Goal: Task Accomplishment & Management: Manage account settings

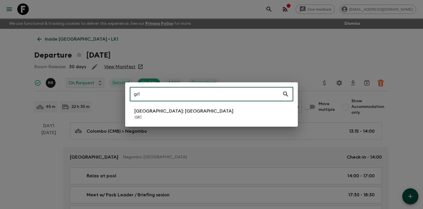
type input "gr1"
click at [207, 114] on li "[GEOGRAPHIC_DATA]: [GEOGRAPHIC_DATA] GR1" at bounding box center [211, 114] width 163 height 16
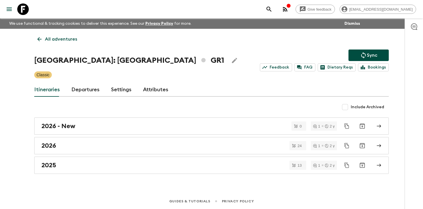
click at [91, 86] on link "Departures" at bounding box center [85, 90] width 28 height 14
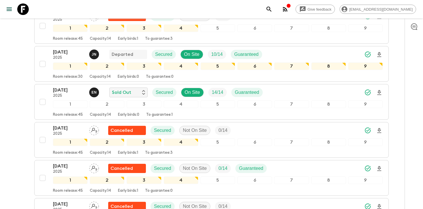
scroll to position [400, 0]
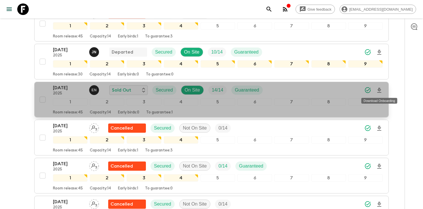
click at [380, 89] on icon "Download Onboarding" at bounding box center [379, 90] width 4 height 5
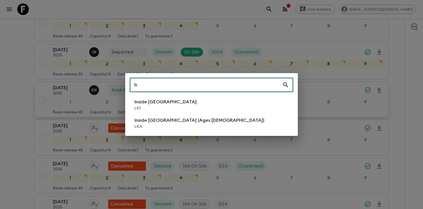
type input "lk"
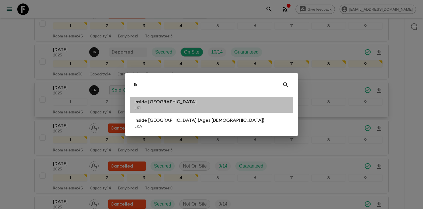
click at [175, 111] on li "Inside [GEOGRAPHIC_DATA] LK1" at bounding box center [211, 105] width 163 height 16
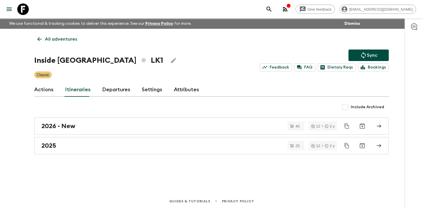
click at [109, 86] on link "Departures" at bounding box center [116, 90] width 28 height 14
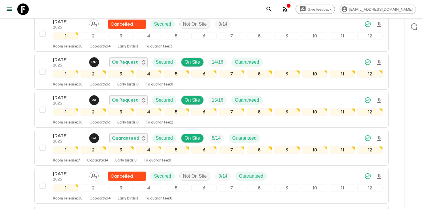
scroll to position [434, 0]
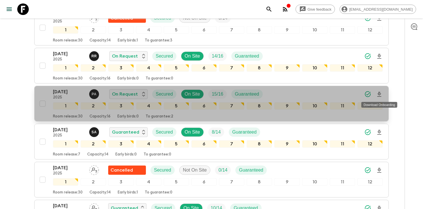
click at [379, 93] on icon "Download Onboarding" at bounding box center [379, 94] width 4 height 5
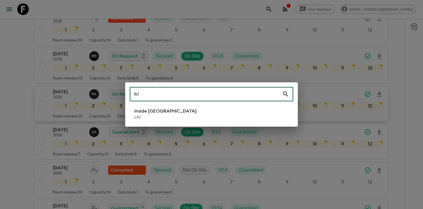
type input "lk1"
click at [180, 117] on li "Inside [GEOGRAPHIC_DATA] LK1" at bounding box center [211, 114] width 163 height 16
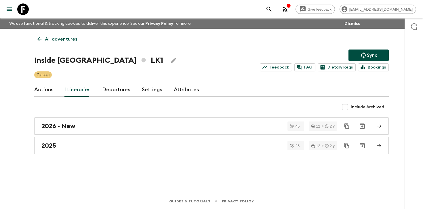
click at [105, 89] on link "Departures" at bounding box center [116, 90] width 28 height 14
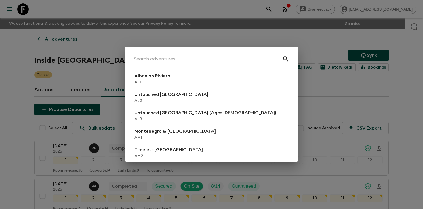
click at [398, 107] on div "​ Albanian Riviera [GEOGRAPHIC_DATA] Untouched [GEOGRAPHIC_DATA] [GEOGRAPHIC_DA…" at bounding box center [211, 104] width 423 height 209
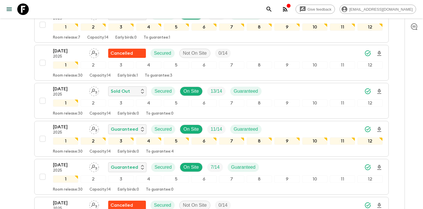
scroll to position [634, 0]
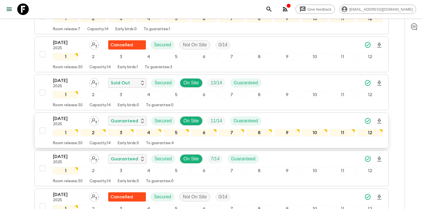
click at [379, 119] on icon "Download Onboarding" at bounding box center [378, 121] width 7 height 7
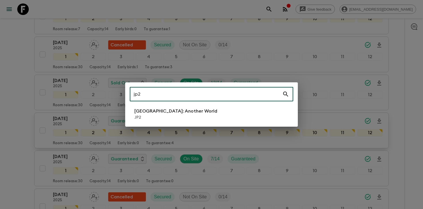
type input "jp2"
click at [173, 106] on li "[GEOGRAPHIC_DATA]: Another World JP2" at bounding box center [211, 114] width 163 height 16
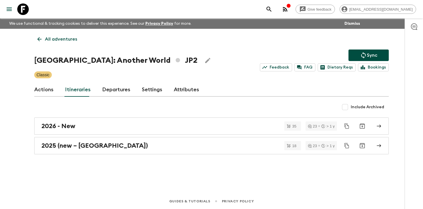
click at [112, 85] on link "Departures" at bounding box center [116, 90] width 28 height 14
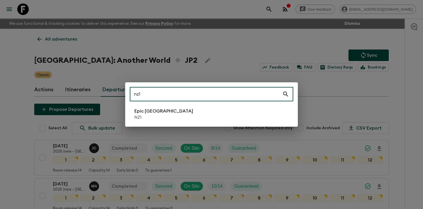
type input "nz1"
click at [146, 115] on p "NZ1" at bounding box center [163, 117] width 59 height 6
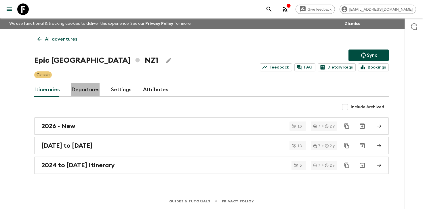
click at [86, 91] on link "Departures" at bounding box center [85, 90] width 28 height 14
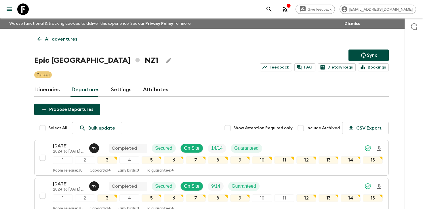
click at [308, 146] on div "[DATE] 2024 to [DATE] Itinerary N v Completed Secured On Site 14 / 14 Guaranteed" at bounding box center [217, 147] width 329 height 11
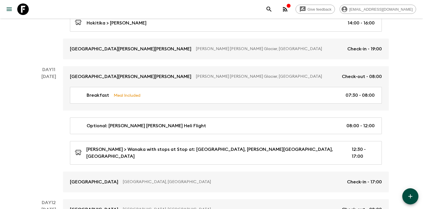
scroll to position [1492, 0]
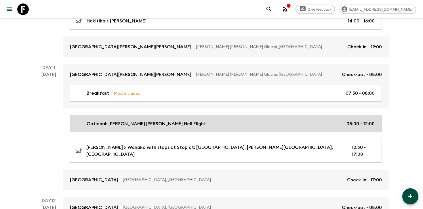
click at [210, 121] on div "Optional: [PERSON_NAME] [PERSON_NAME] Heli Flight 08:00 - 12:00" at bounding box center [225, 123] width 300 height 7
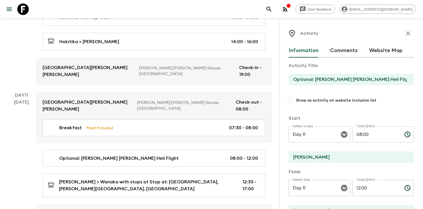
click at [405, 36] on icon "button" at bounding box center [407, 33] width 7 height 7
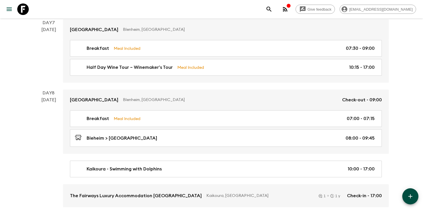
scroll to position [908, 0]
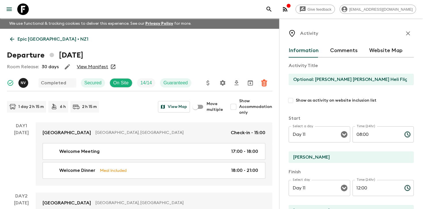
click at [52, 43] on link "Epic [GEOGRAPHIC_DATA] • NZ1" at bounding box center [49, 38] width 85 height 11
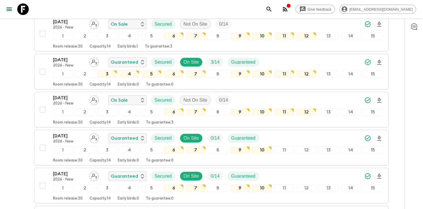
scroll to position [868, 0]
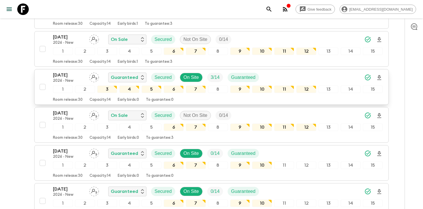
click at [293, 76] on div "[DATE] 2026 - New Guaranteed Secured On Site 3 / 14 Guaranteed" at bounding box center [217, 77] width 329 height 11
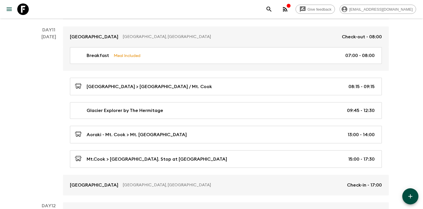
scroll to position [1514, 0]
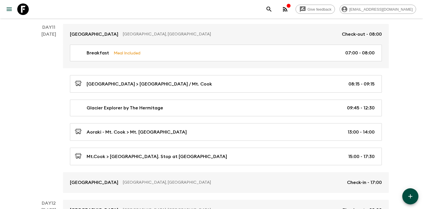
scroll to position [1519, 0]
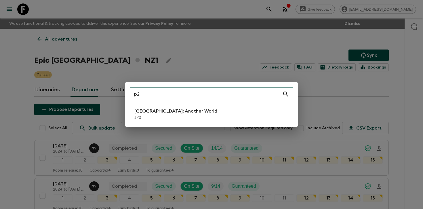
type input "p2"
click at [169, 109] on p "[GEOGRAPHIC_DATA]: Another World" at bounding box center [175, 111] width 83 height 7
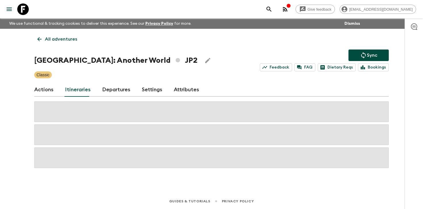
click at [121, 90] on link "Departures" at bounding box center [116, 90] width 28 height 14
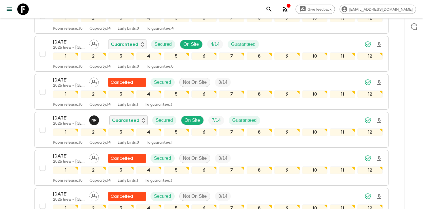
scroll to position [522, 0]
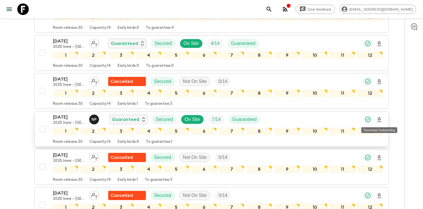
click at [380, 118] on icon "Download Onboarding" at bounding box center [378, 119] width 7 height 7
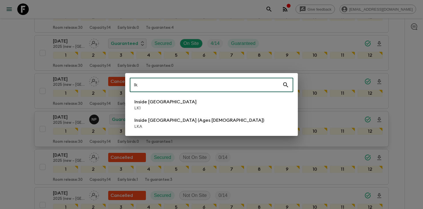
type input "lk"
click at [186, 100] on li "Inside [GEOGRAPHIC_DATA] LK1" at bounding box center [211, 105] width 163 height 16
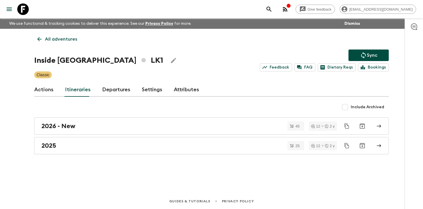
click at [106, 88] on link "Departures" at bounding box center [116, 90] width 28 height 14
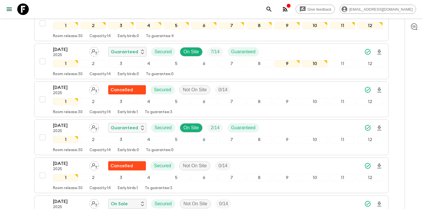
scroll to position [748, 0]
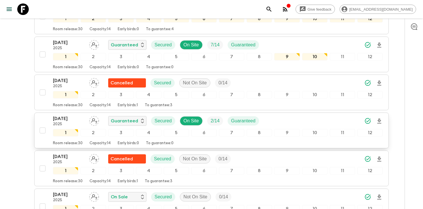
click at [380, 120] on icon "Download Onboarding" at bounding box center [379, 120] width 4 height 5
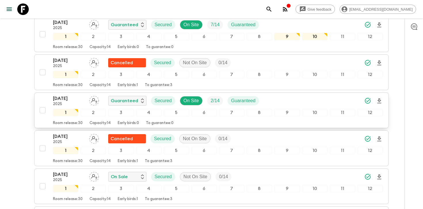
scroll to position [770, 0]
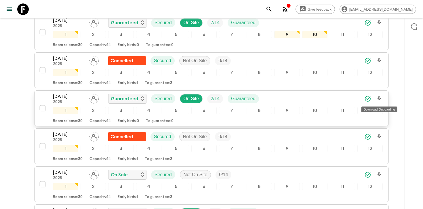
click at [380, 98] on icon "Download Onboarding" at bounding box center [378, 98] width 7 height 7
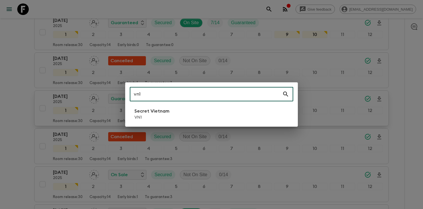
type input "vn1"
click at [187, 112] on li "Secret Vietnam VN1" at bounding box center [211, 114] width 163 height 16
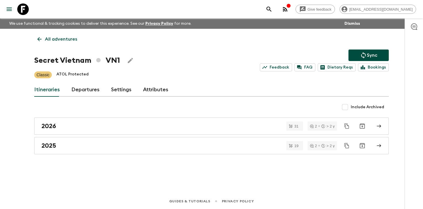
click at [94, 88] on link "Departures" at bounding box center [85, 90] width 28 height 14
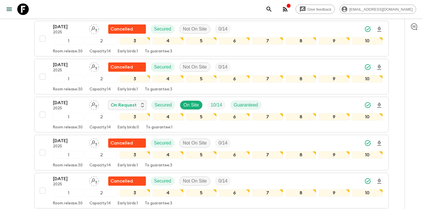
scroll to position [509, 0]
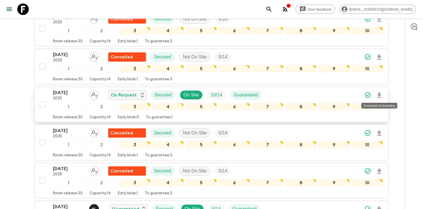
click at [379, 95] on icon "Download Onboarding" at bounding box center [379, 95] width 4 height 5
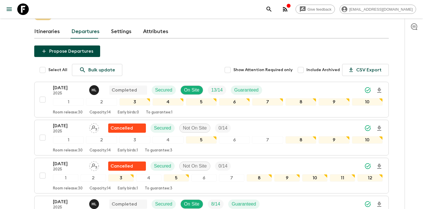
scroll to position [0, 0]
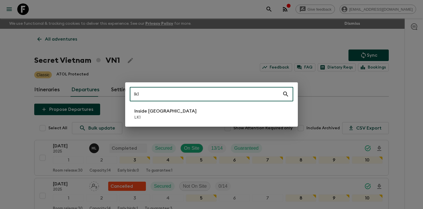
type input "lk1"
click at [194, 120] on li "Inside [GEOGRAPHIC_DATA] LK1" at bounding box center [211, 114] width 163 height 16
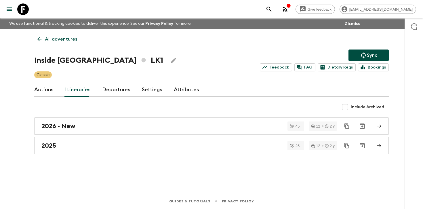
click at [108, 86] on link "Departures" at bounding box center [116, 90] width 28 height 14
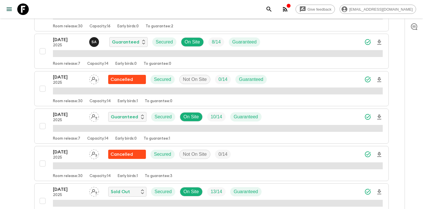
scroll to position [529, 0]
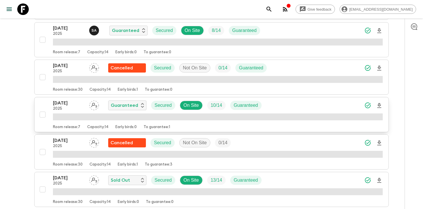
click at [328, 131] on button "[DATE] 2025 Guaranteed Secured On Site 10 / 14 Guaranteed Room release: 7 Capac…" at bounding box center [211, 114] width 354 height 35
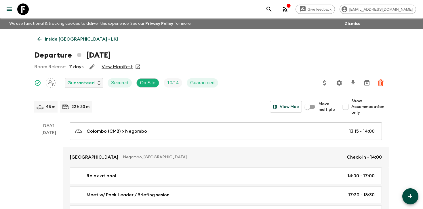
click at [372, 112] on span "Show Accommodation only" at bounding box center [369, 106] width 37 height 17
click at [351, 112] on input "Show Accommodation only" at bounding box center [345, 106] width 11 height 11
checkbox input "true"
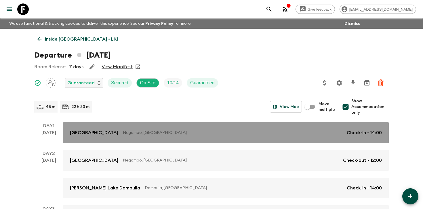
click at [357, 131] on p "Check-in - 14:00" at bounding box center [363, 132] width 35 height 7
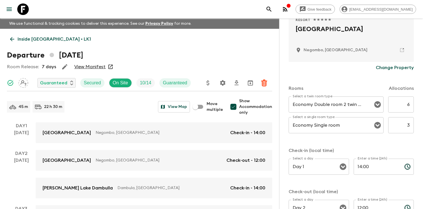
scroll to position [128, 0]
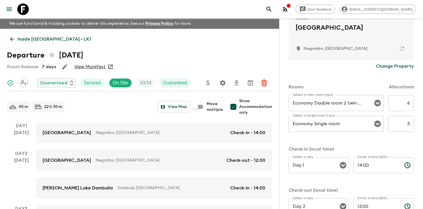
click at [405, 122] on input "3" at bounding box center [401, 124] width 26 height 16
type input "4"
click at [386, 138] on div "Select a twin room type Economy Double room 2 twin beds Select a twin room type…" at bounding box center [350, 117] width 125 height 44
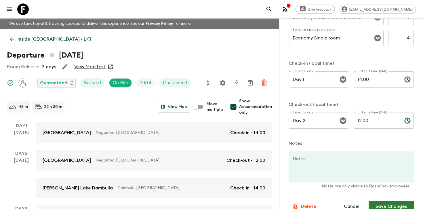
scroll to position [224, 0]
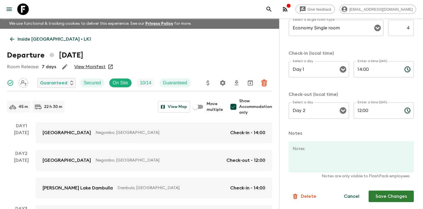
click at [377, 192] on button "Save Changes" at bounding box center [390, 195] width 45 height 11
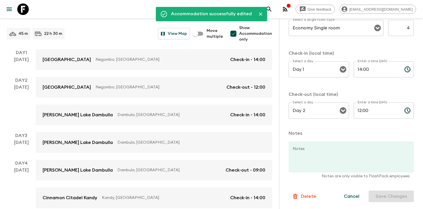
scroll to position [78, 0]
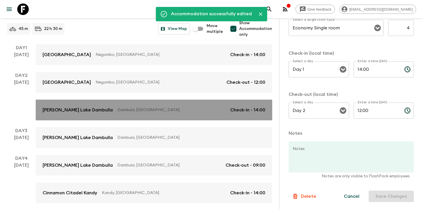
click at [236, 118] on link "[PERSON_NAME][GEOGRAPHIC_DATA], [GEOGRAPHIC_DATA] Check-in - 14:00" at bounding box center [154, 109] width 236 height 21
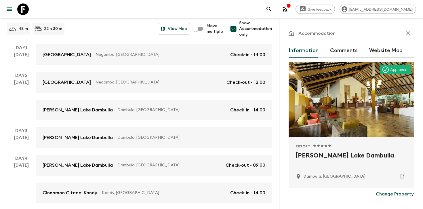
scroll to position [224, 0]
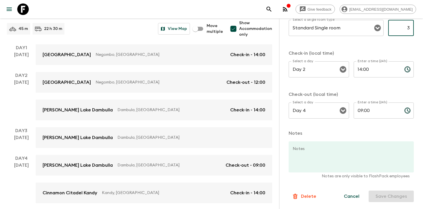
click at [408, 29] on input "3" at bounding box center [401, 28] width 26 height 16
type input "4"
click at [391, 46] on div "Rooms Allocations Select a twin room type Standard Double room 2 twin beds Sele…" at bounding box center [350, 50] width 125 height 149
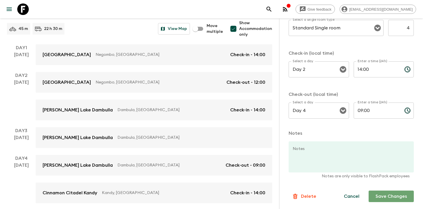
click at [385, 201] on button "Save Changes" at bounding box center [390, 195] width 45 height 11
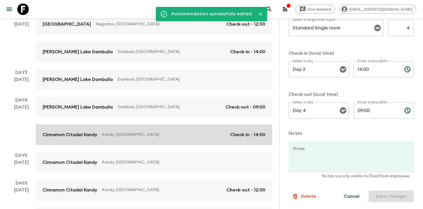
scroll to position [139, 0]
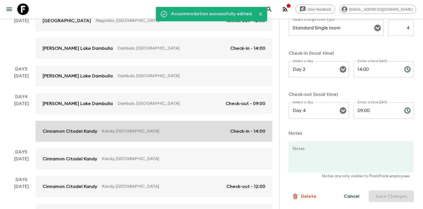
click at [192, 137] on link "Cinnamon Citadel Kandy Kandy, [GEOGRAPHIC_DATA] Check-in - 14:00" at bounding box center [154, 131] width 236 height 21
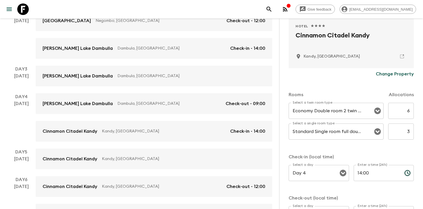
scroll to position [175, 0]
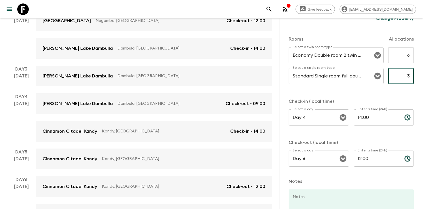
click at [411, 75] on input "3" at bounding box center [401, 76] width 26 height 16
type input "4"
click at [365, 92] on div "Rooms Allocations Select a twin room type Economy Double room 2 twin beds Selec…" at bounding box center [350, 98] width 125 height 149
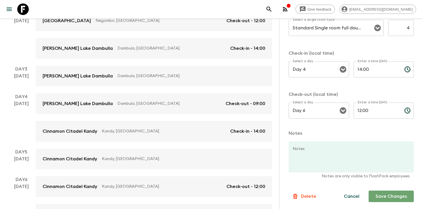
click at [392, 196] on button "Save Changes" at bounding box center [390, 195] width 45 height 11
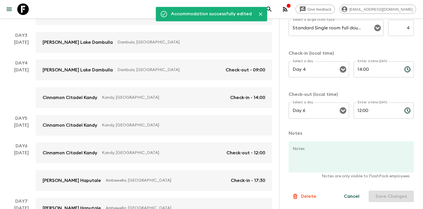
scroll to position [181, 0]
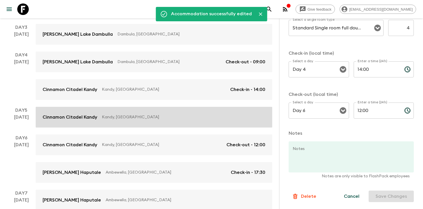
click at [200, 122] on link "Cinnamon Citadel Kandy Kandy, [GEOGRAPHIC_DATA]" at bounding box center [154, 117] width 236 height 21
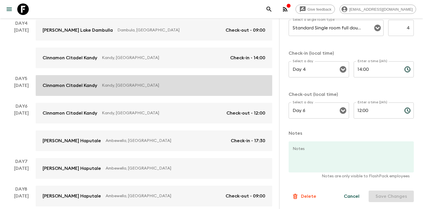
scroll to position [225, 0]
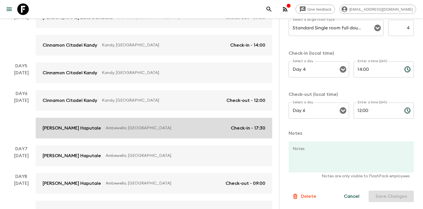
click at [172, 127] on p "Ambewella, [GEOGRAPHIC_DATA]" at bounding box center [166, 128] width 120 height 6
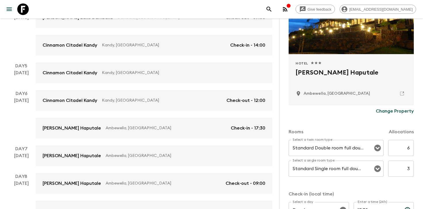
scroll to position [117, 0]
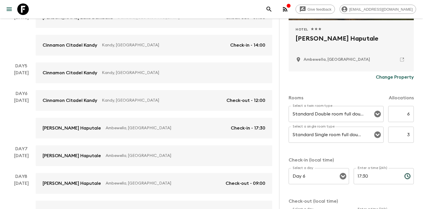
click at [405, 134] on input "3" at bounding box center [401, 134] width 26 height 16
type input "4"
click at [382, 153] on div "Rooms Allocations Select a twin room type Standard Double room full double bed …" at bounding box center [350, 157] width 125 height 149
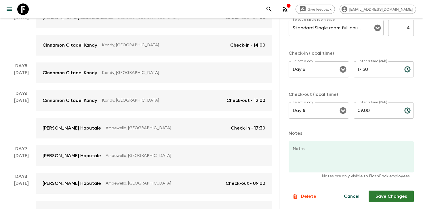
click at [386, 193] on button "Save Changes" at bounding box center [390, 195] width 45 height 11
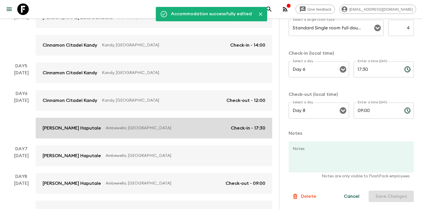
click at [184, 128] on p "Ambewella, [GEOGRAPHIC_DATA]" at bounding box center [166, 128] width 120 height 6
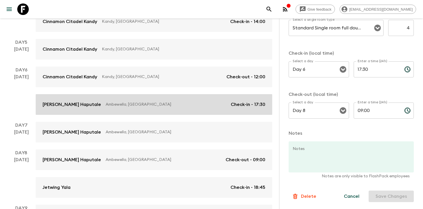
scroll to position [271, 0]
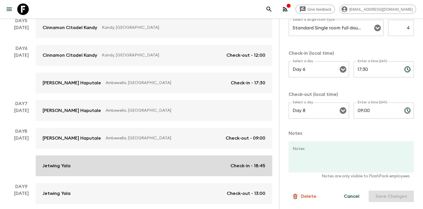
click at [122, 165] on div "Jetwing Yala Check-in - 18:45" at bounding box center [154, 165] width 223 height 7
type input "Twin"
type input "Single"
type input "3"
type input "Day 8"
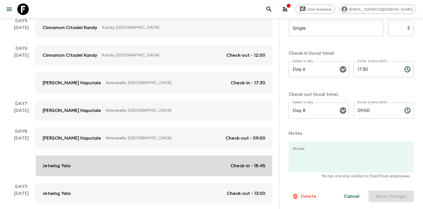
type input "18:45"
type input "Day 9"
type input "13:00"
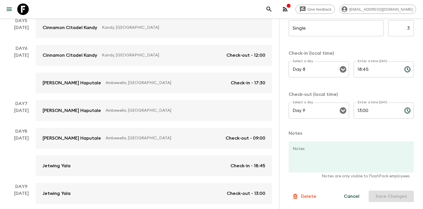
click at [406, 28] on input "3" at bounding box center [401, 28] width 26 height 16
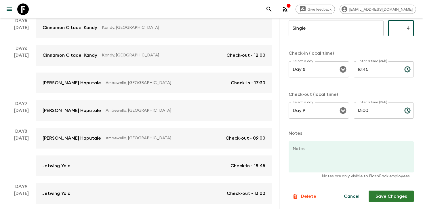
type input "4"
click at [388, 41] on div "Single ​ ​ 4 ​" at bounding box center [350, 31] width 125 height 23
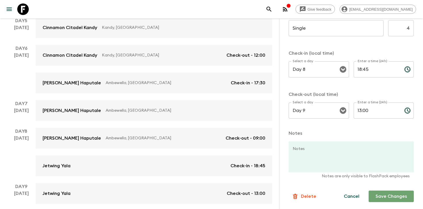
click at [383, 195] on button "Save Changes" at bounding box center [390, 195] width 45 height 11
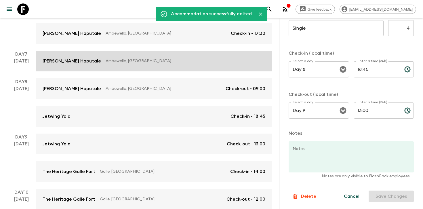
scroll to position [320, 0]
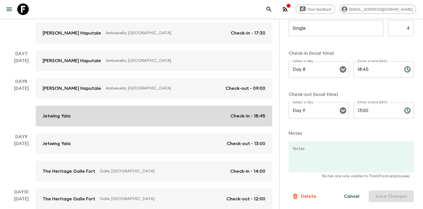
click at [187, 115] on div "Jetwing Yala Check-in - 18:45" at bounding box center [154, 115] width 223 height 7
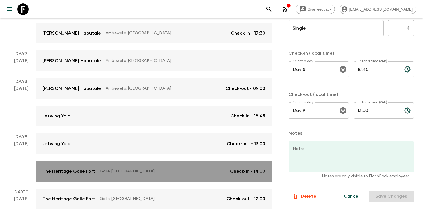
click at [189, 171] on p "Galle, [GEOGRAPHIC_DATA]" at bounding box center [163, 171] width 126 height 6
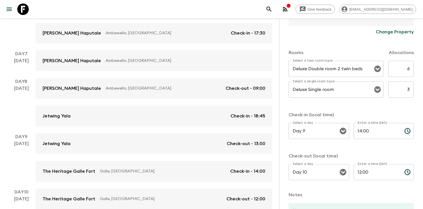
scroll to position [165, 0]
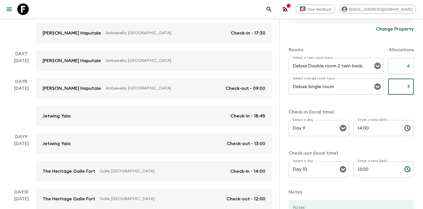
click at [404, 90] on input "3" at bounding box center [401, 86] width 26 height 16
type input "4"
click at [382, 103] on div "Rooms Allocations Select a twin room type Deluxe Double room 2 twin beds Select…" at bounding box center [350, 109] width 125 height 149
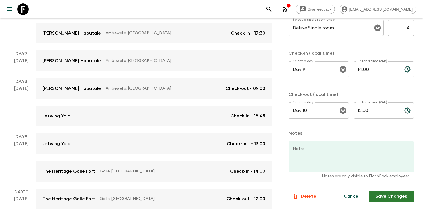
click at [381, 192] on button "Save Changes" at bounding box center [390, 195] width 45 height 11
click at [393, 131] on p "Notes" at bounding box center [350, 133] width 125 height 7
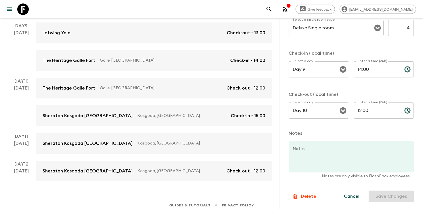
scroll to position [435, 0]
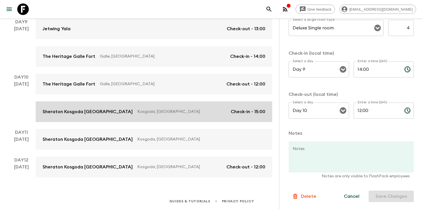
click at [194, 110] on p "Kosgoda, [GEOGRAPHIC_DATA]" at bounding box center [181, 112] width 89 height 6
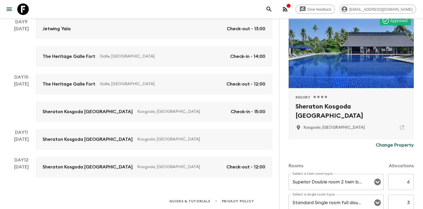
scroll to position [82, 0]
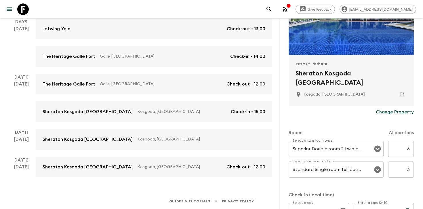
click at [409, 167] on input "3" at bounding box center [401, 169] width 26 height 16
type input "4"
click at [365, 188] on div "Rooms Allocations Select a twin room type Superior Double room 2 twin beds Sele…" at bounding box center [350, 192] width 125 height 149
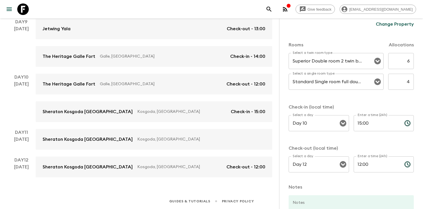
scroll to position [224, 0]
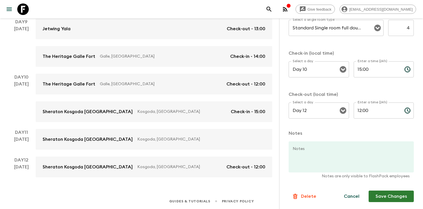
click at [381, 201] on button "Save Changes" at bounding box center [390, 195] width 45 height 11
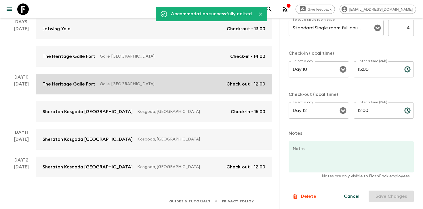
click at [197, 87] on p "Galle, [GEOGRAPHIC_DATA]" at bounding box center [161, 84] width 122 height 6
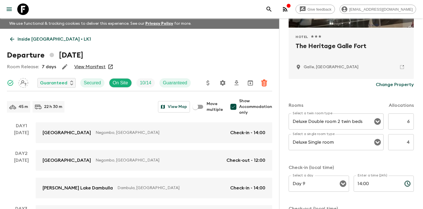
click at [56, 38] on p "Inside [GEOGRAPHIC_DATA] • LK1" at bounding box center [54, 39] width 73 height 7
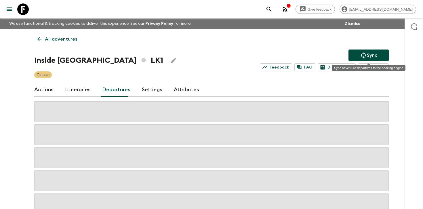
click at [356, 57] on button "Sync" at bounding box center [368, 54] width 40 height 11
